Goal: Task Accomplishment & Management: Manage account settings

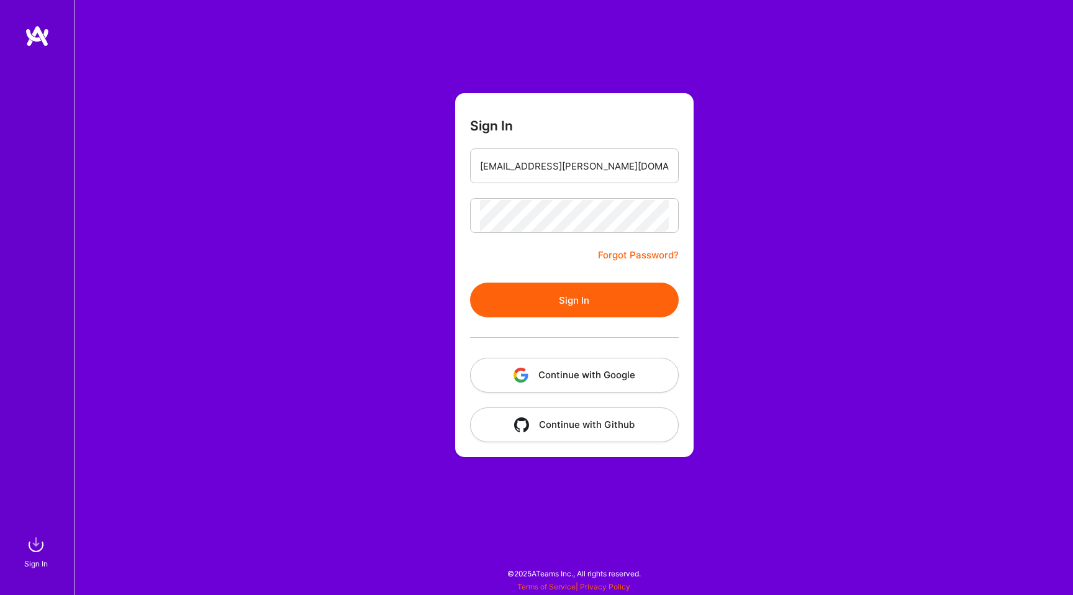
click at [562, 298] on button "Sign In" at bounding box center [574, 300] width 209 height 35
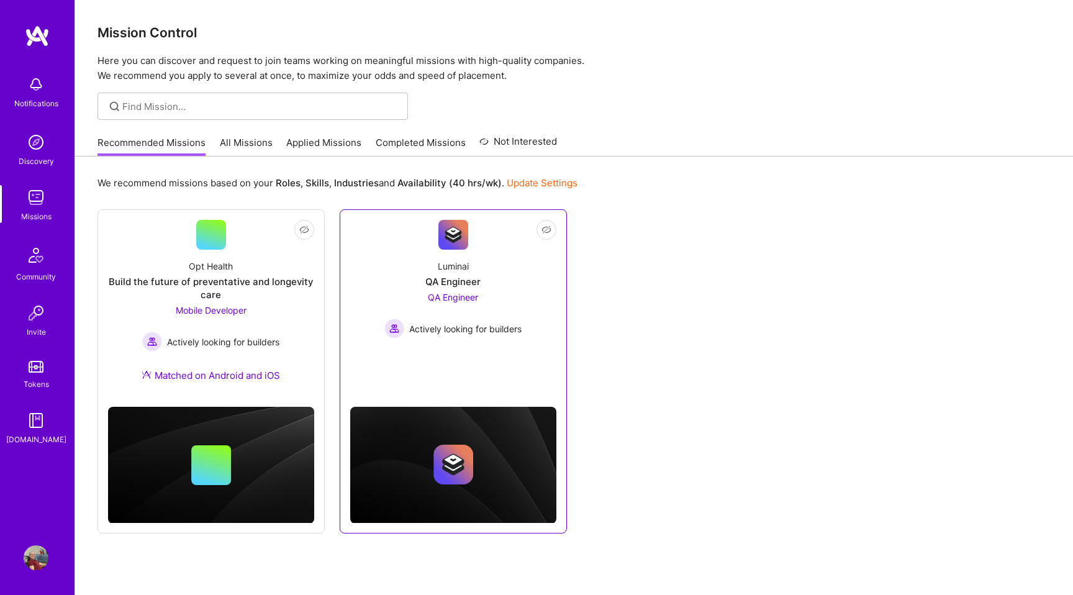
click at [470, 311] on div "QA Engineer Actively looking for builders" at bounding box center [452, 315] width 137 height 48
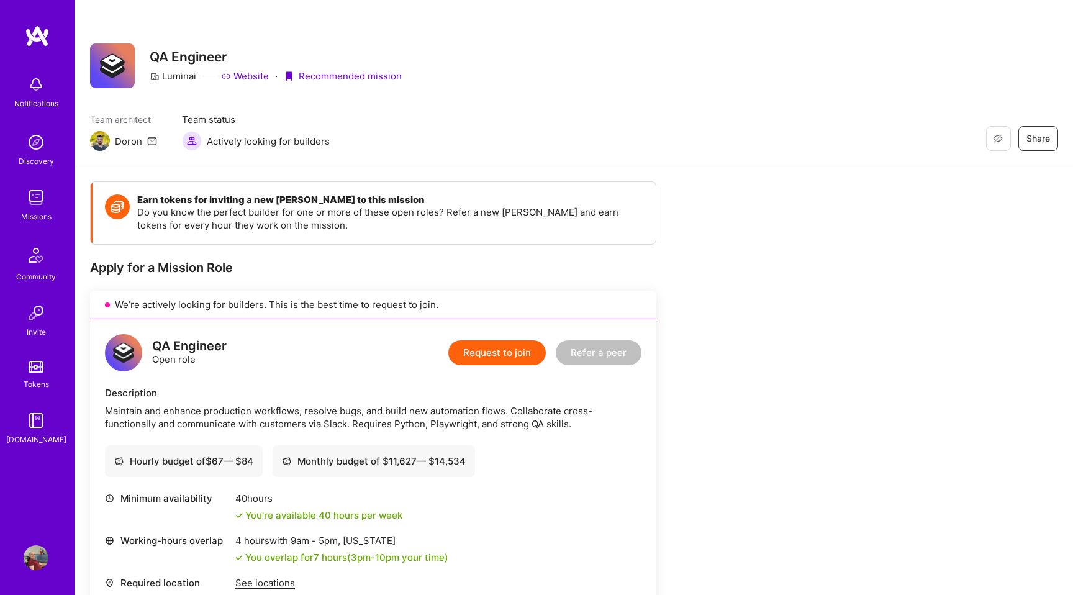
click at [166, 75] on div "Luminai" at bounding box center [173, 76] width 47 height 13
click at [30, 262] on img at bounding box center [36, 255] width 30 height 30
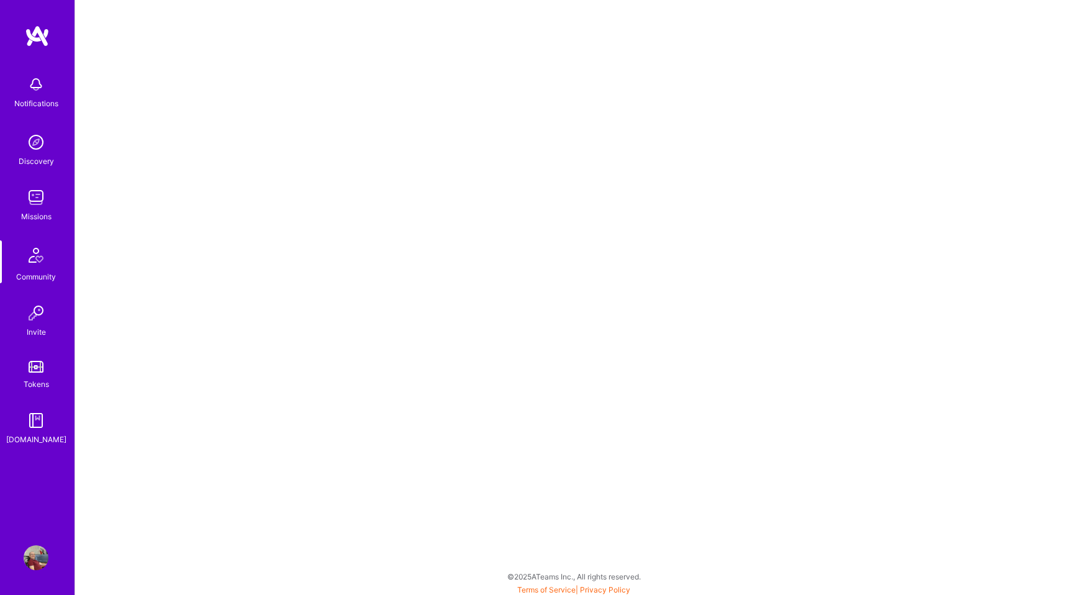
click at [34, 86] on img at bounding box center [36, 84] width 25 height 25
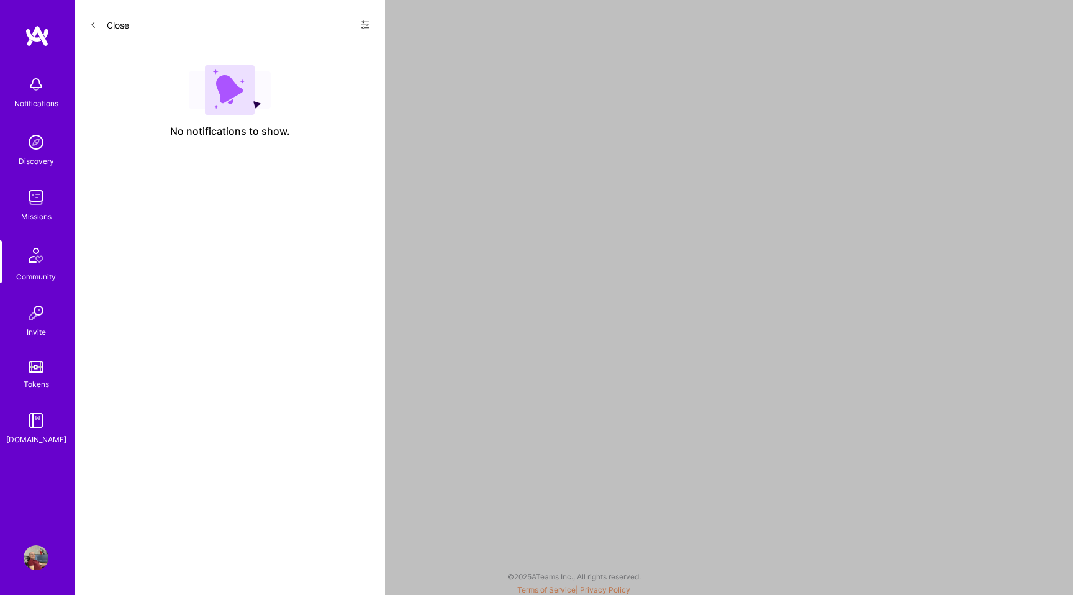
click at [366, 26] on icon at bounding box center [365, 25] width 10 height 10
click at [470, 93] on div at bounding box center [536, 297] width 1073 height 595
click at [94, 22] on icon at bounding box center [92, 24] width 7 height 7
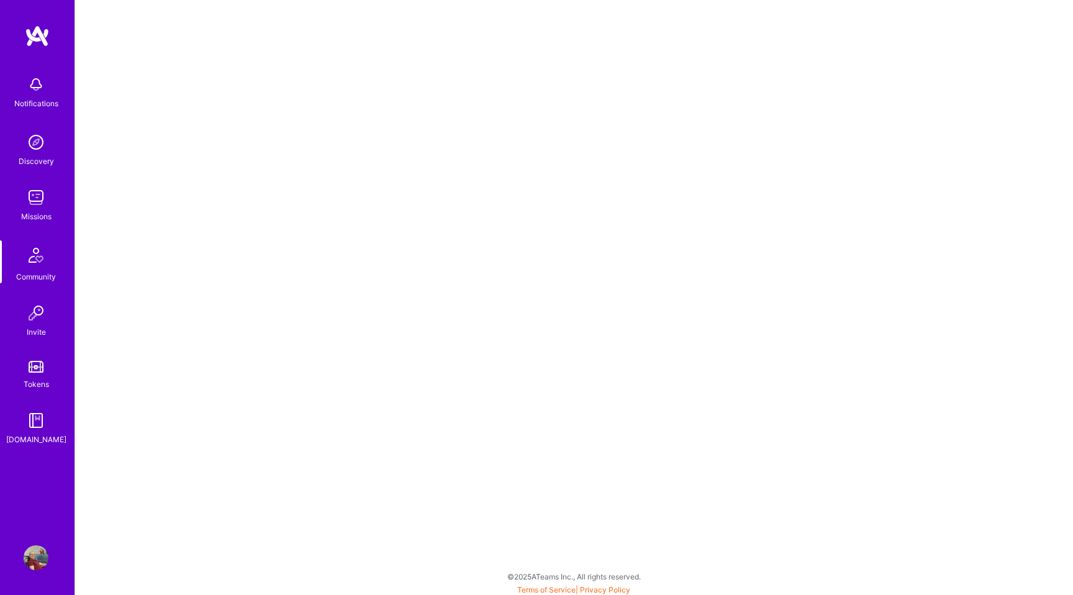
click at [40, 561] on img at bounding box center [36, 557] width 25 height 25
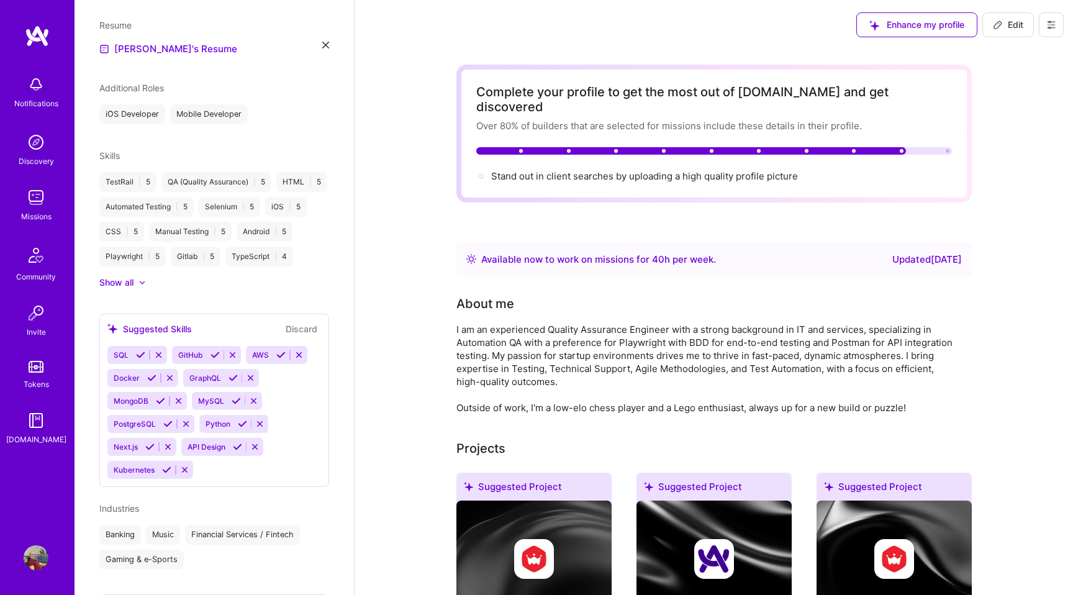
scroll to position [439, 0]
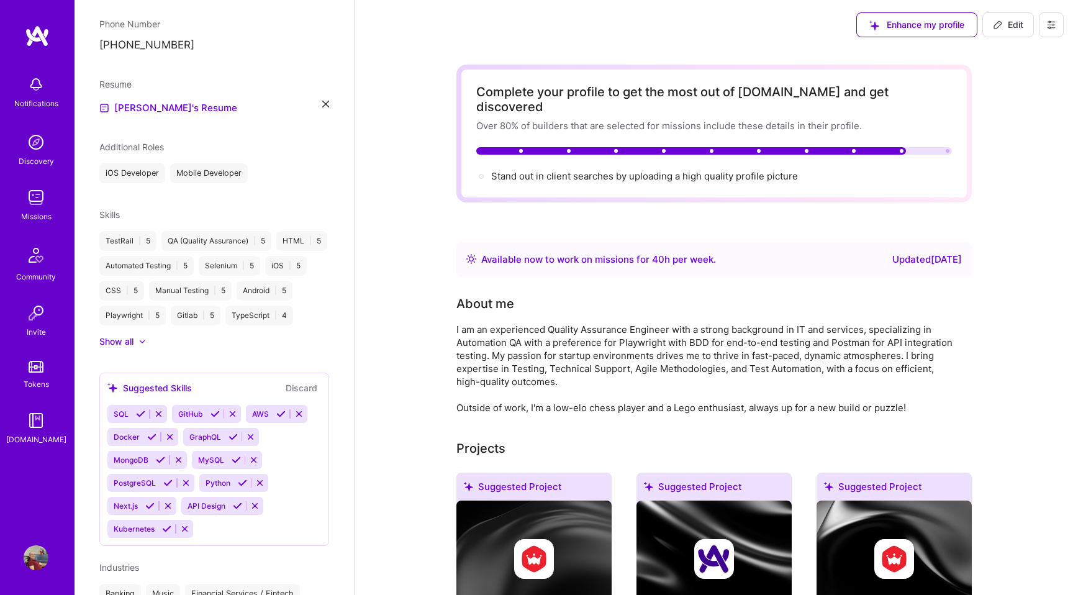
click at [123, 339] on div "Show all" at bounding box center [116, 341] width 34 height 12
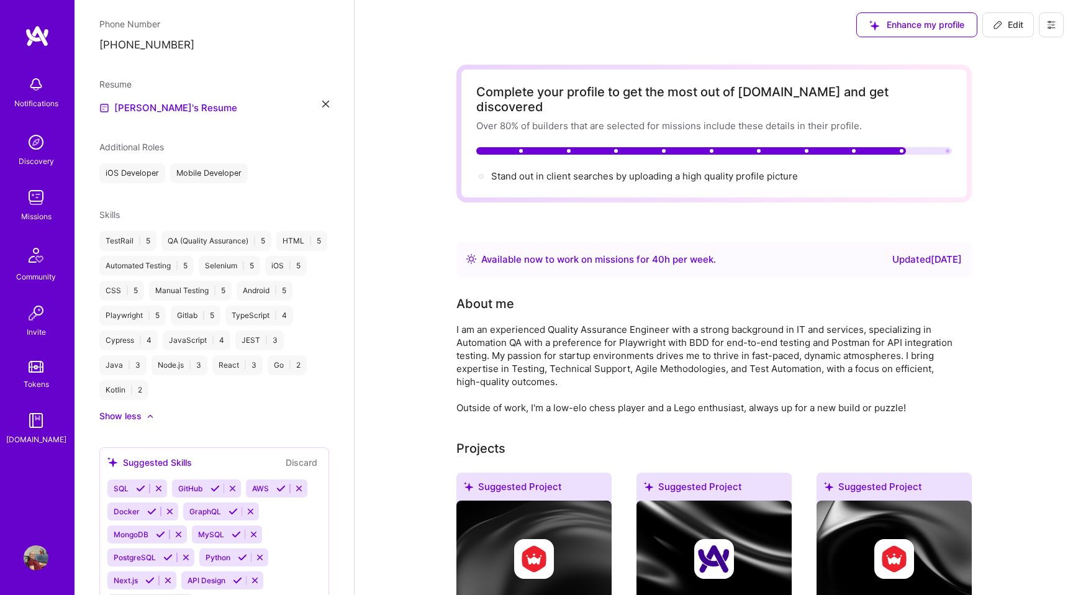
click at [160, 389] on div "TestRail | 5 QA (Quality Assurance) | 5 HTML | 5 Automated Testing | 5 Selenium…" at bounding box center [214, 315] width 230 height 169
click at [186, 221] on div "Skills TestRail | 5 QA (Quality Assurance) | 5 HTML | 5 Automated Testing | 5 S…" at bounding box center [214, 315] width 230 height 214
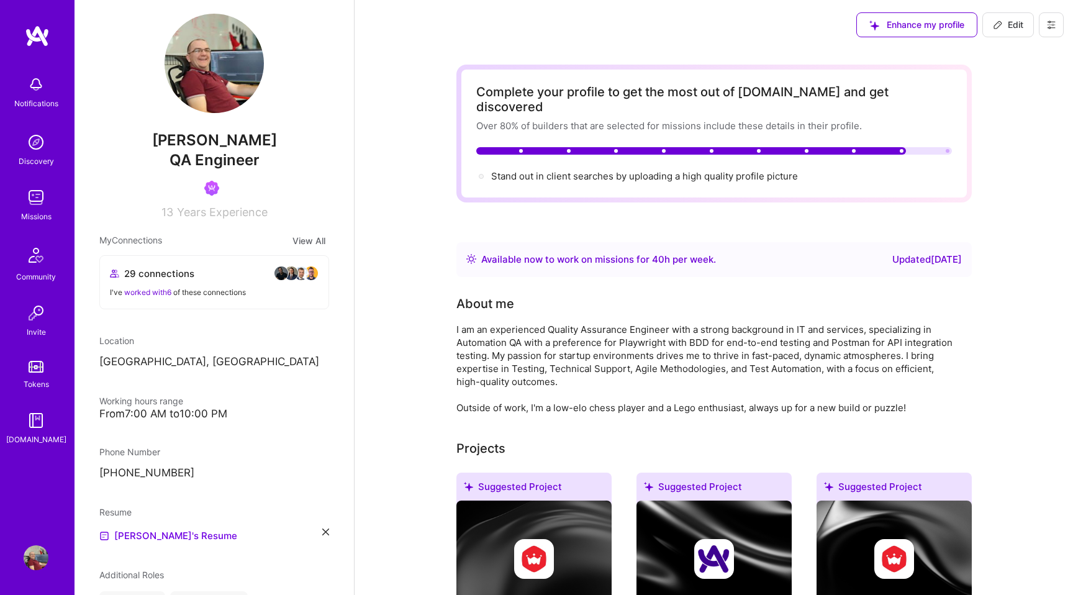
scroll to position [0, 0]
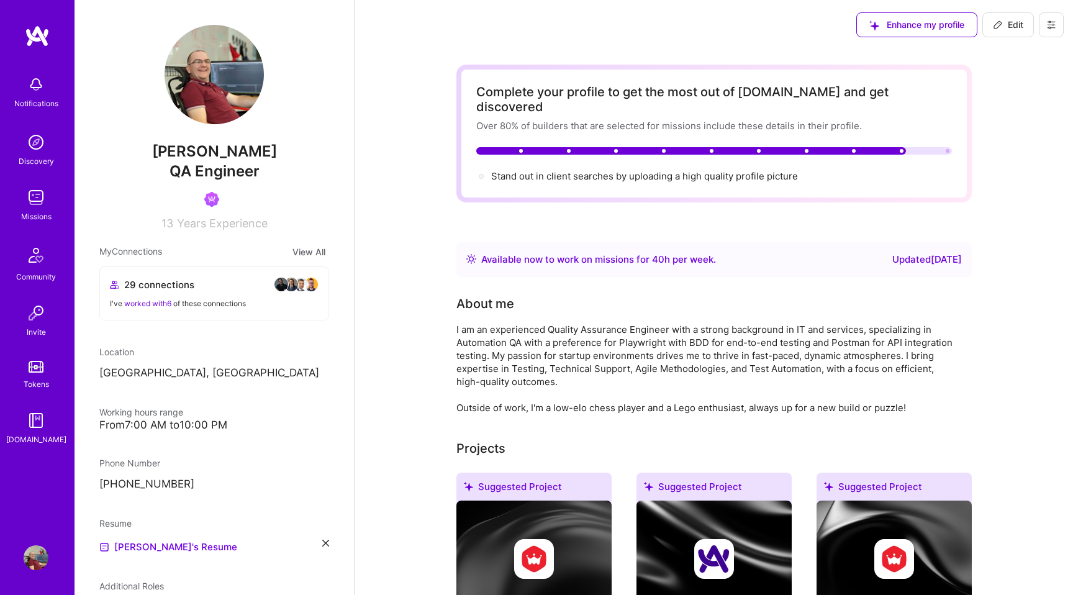
click at [1014, 24] on span "Edit" at bounding box center [1008, 25] width 30 height 12
select select "BA"
select select "Right Now"
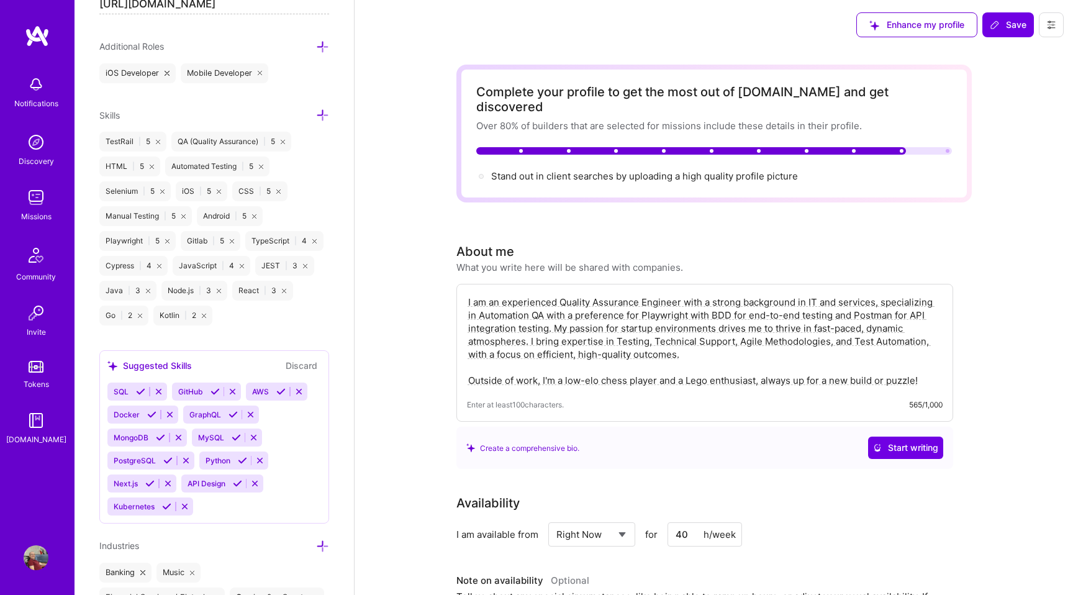
scroll to position [767, 0]
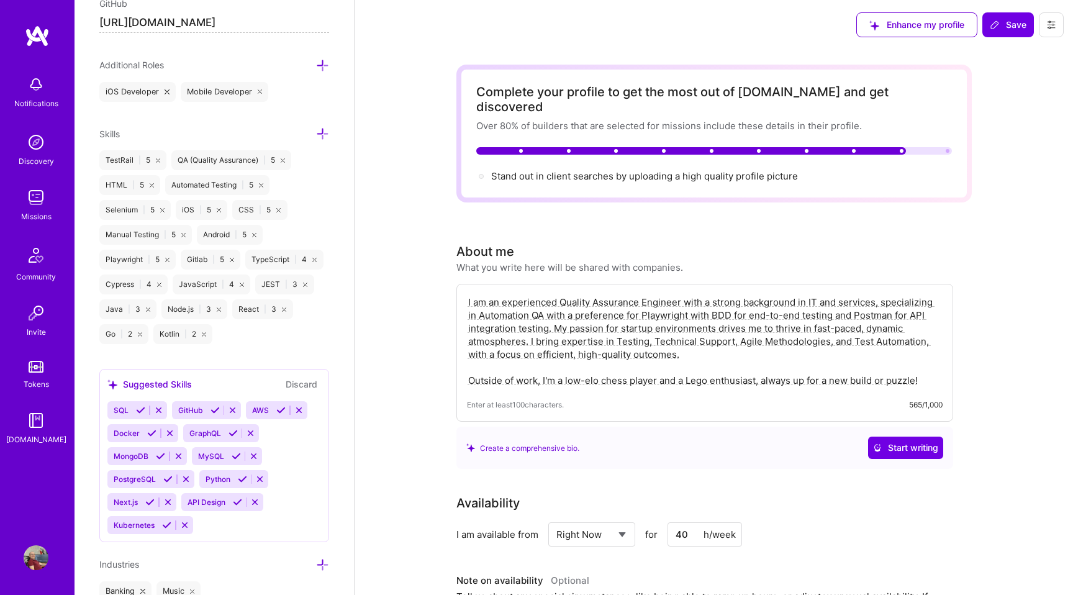
click at [324, 134] on icon at bounding box center [322, 133] width 13 height 13
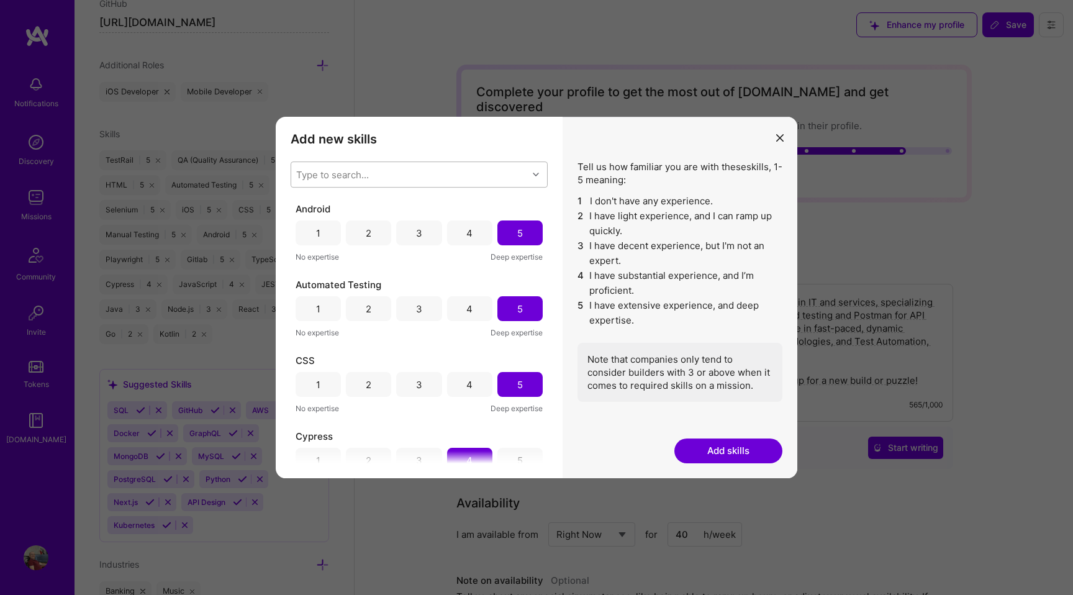
click at [347, 171] on div "Type to search..." at bounding box center [332, 174] width 73 height 13
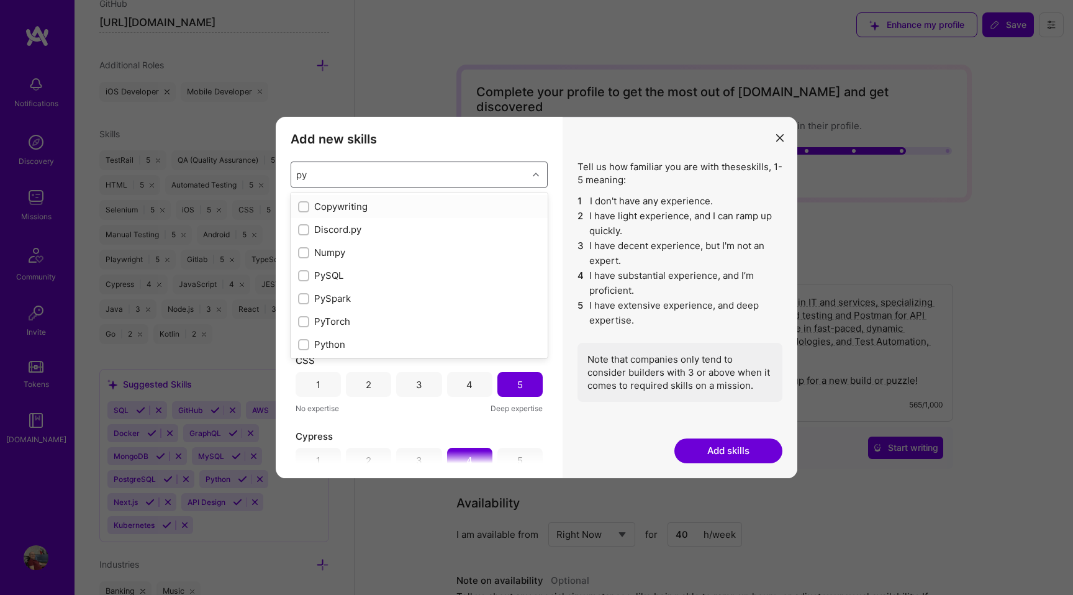
type input "pyt"
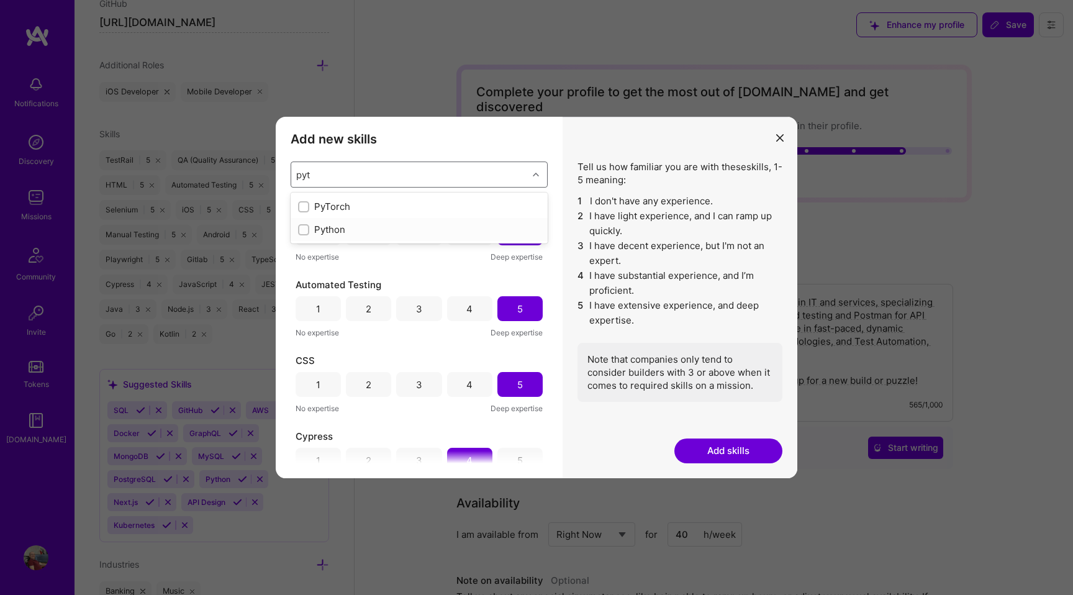
click at [306, 229] on input "modal" at bounding box center [305, 230] width 9 height 9
checkbox input "false"
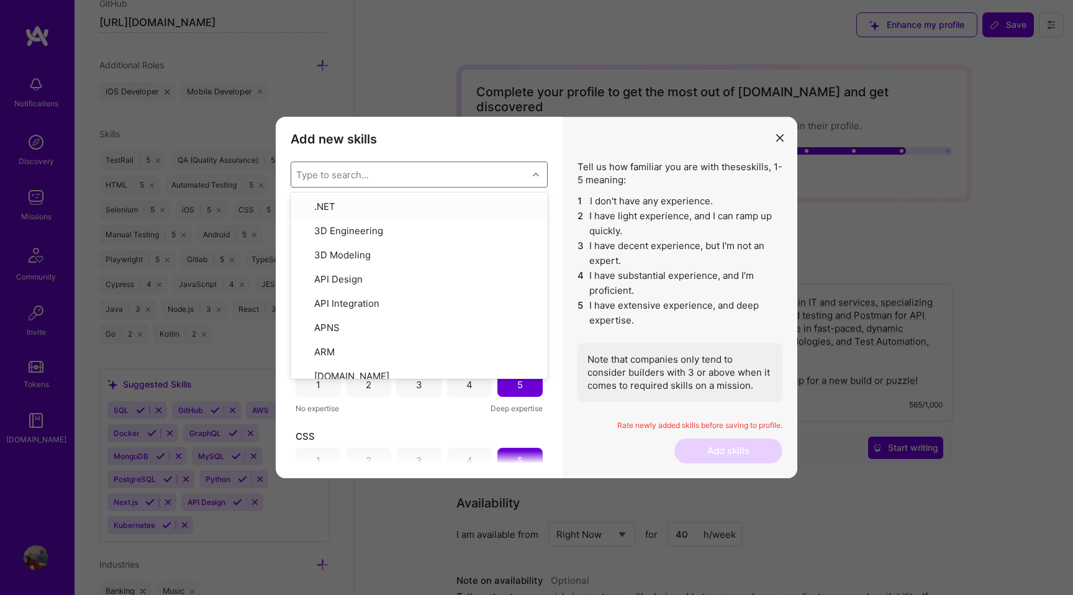
click at [425, 134] on h3 "Add new skills" at bounding box center [419, 139] width 257 height 15
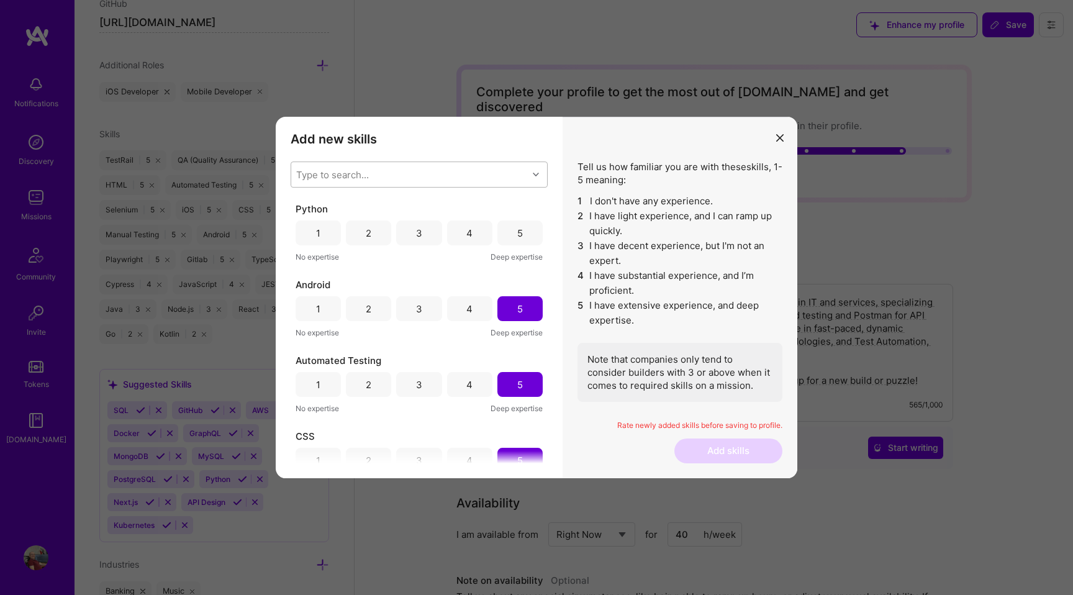
click at [420, 234] on div "3" at bounding box center [418, 233] width 45 height 25
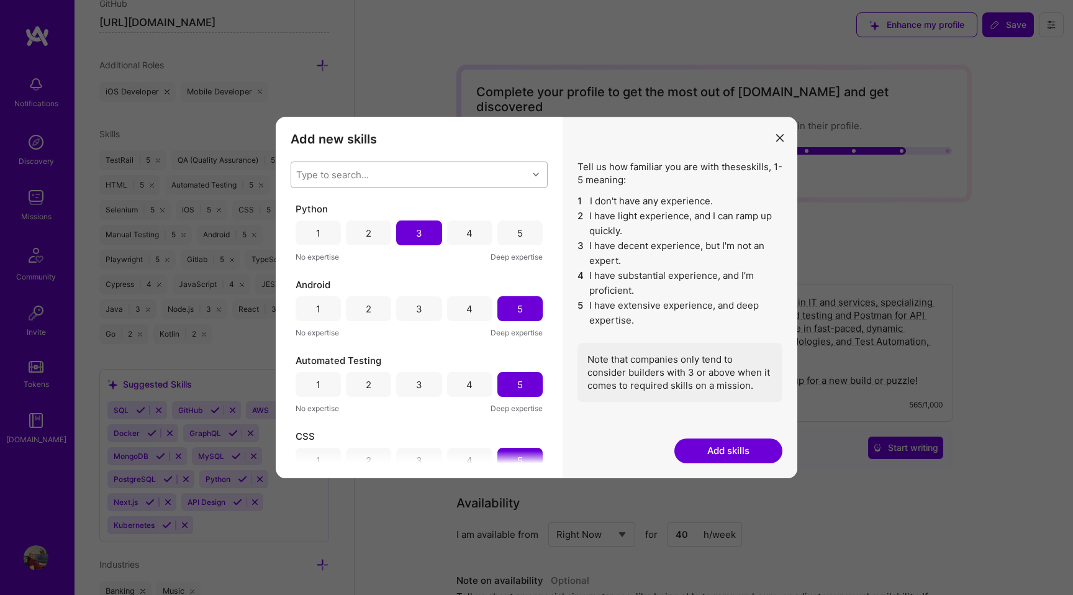
click at [735, 442] on button "Add skills" at bounding box center [729, 451] width 108 height 25
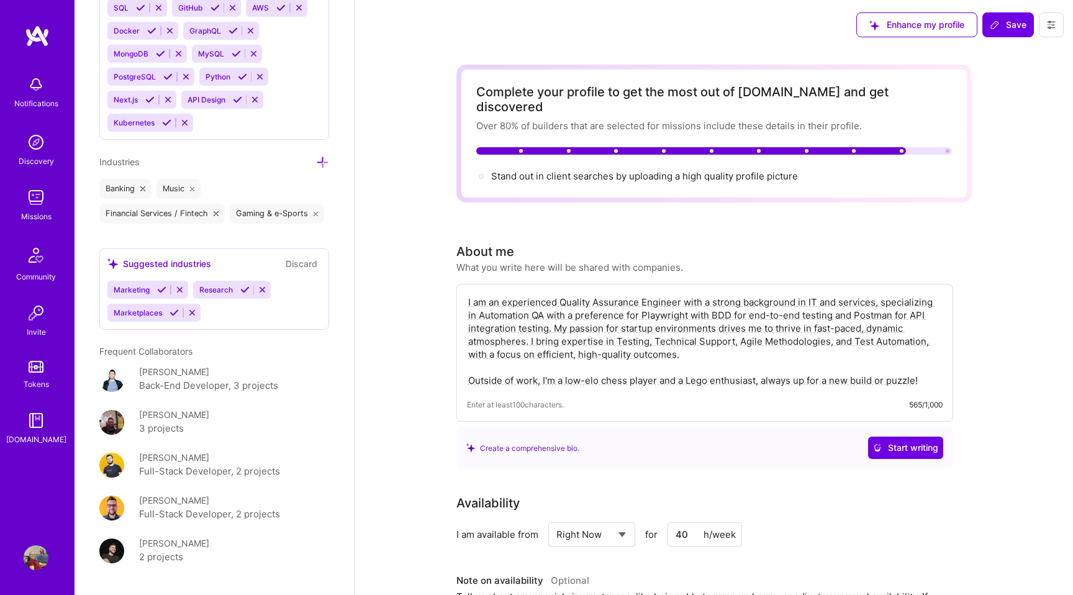
scroll to position [1183, 0]
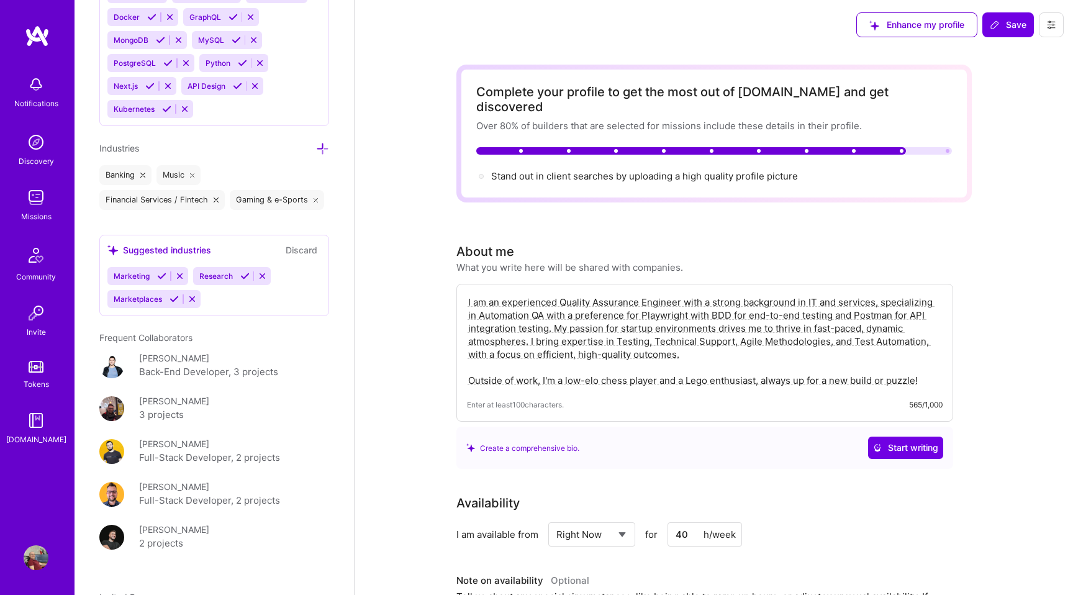
click at [39, 210] on div "Missions" at bounding box center [36, 216] width 30 height 13
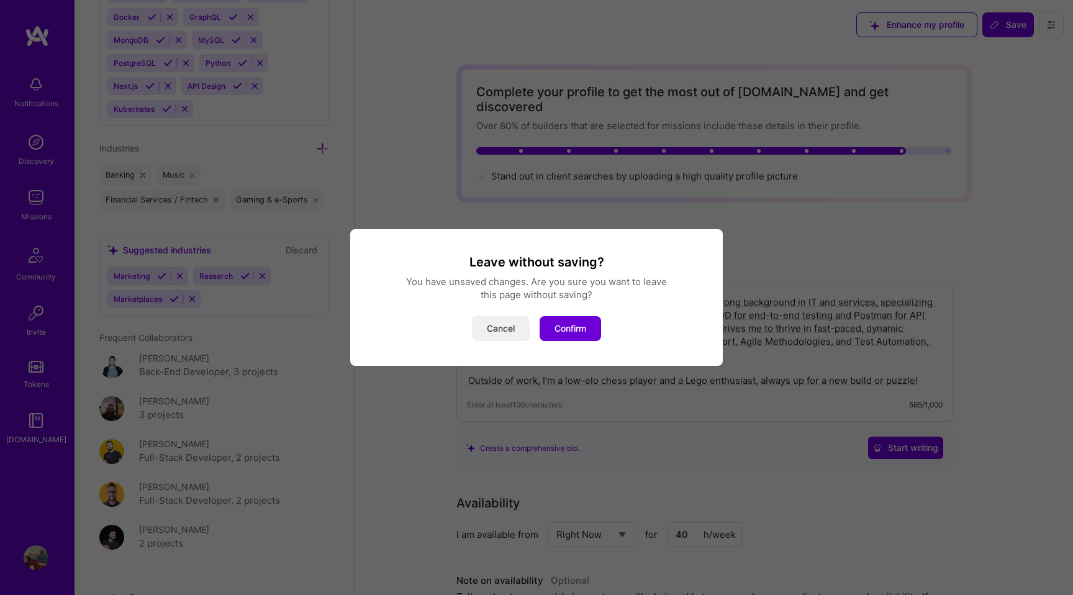
click at [506, 328] on button "Cancel" at bounding box center [501, 328] width 58 height 25
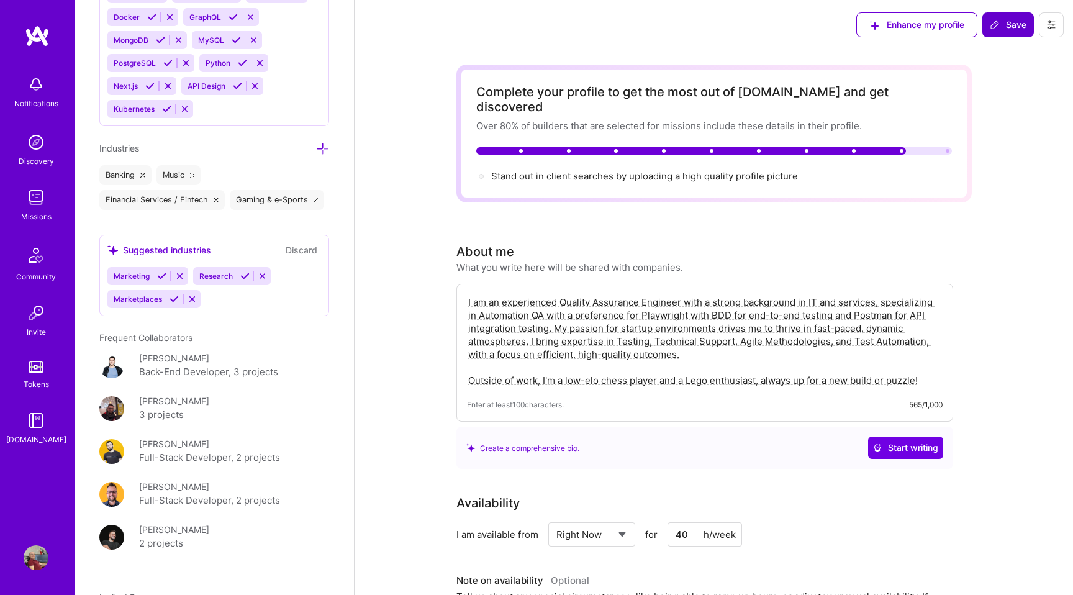
click at [1012, 27] on span "Save" at bounding box center [1008, 25] width 37 height 12
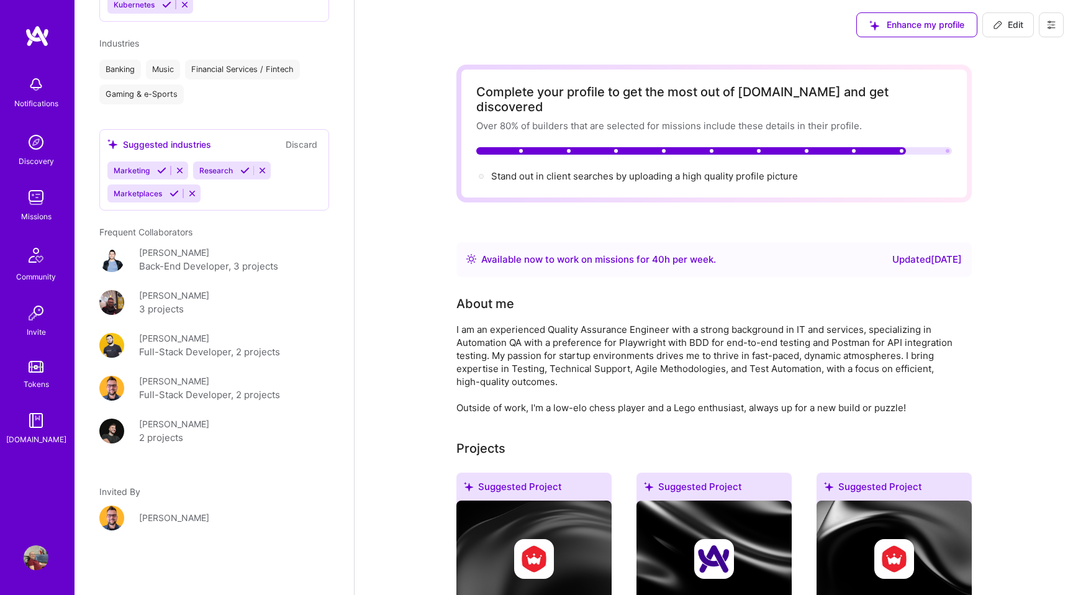
scroll to position [934, 0]
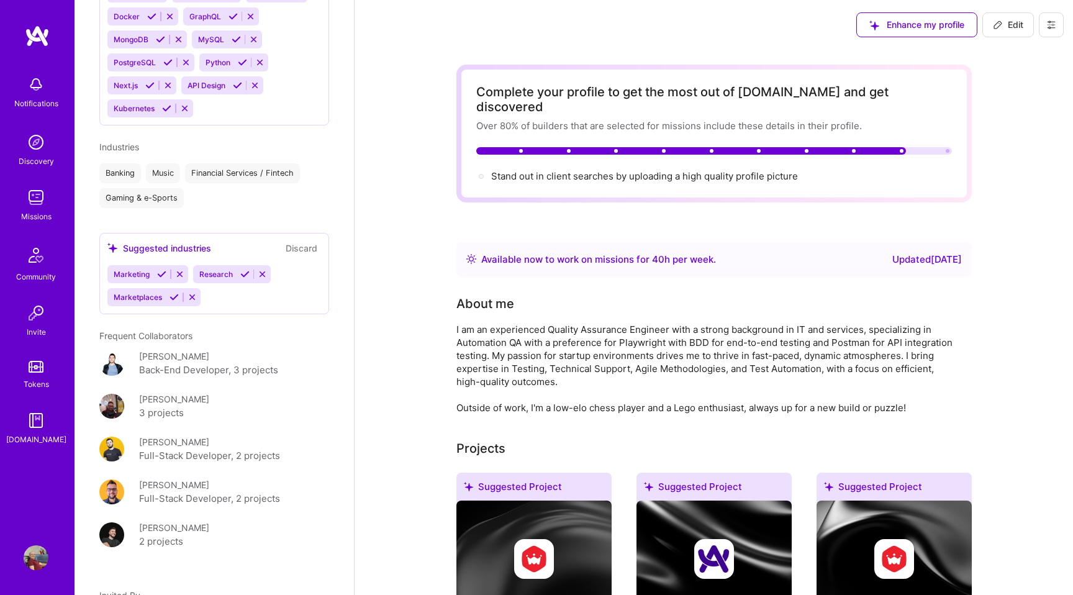
click at [43, 210] on div "Missions" at bounding box center [36, 216] width 30 height 13
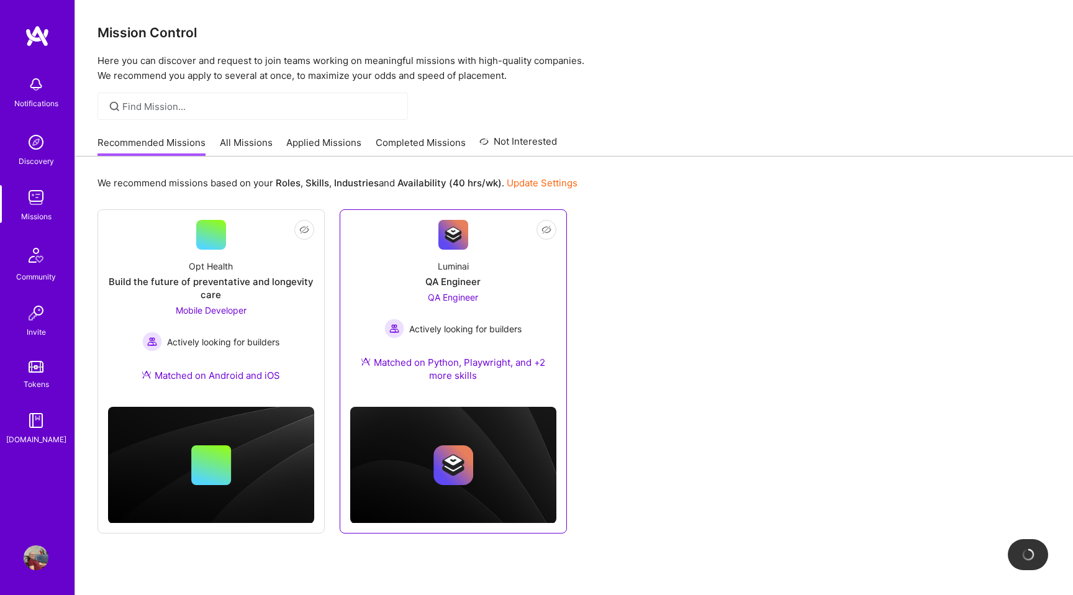
click at [456, 315] on div "QA Engineer Actively looking for builders" at bounding box center [452, 315] width 137 height 48
